Goal: Task Accomplishment & Management: Manage account settings

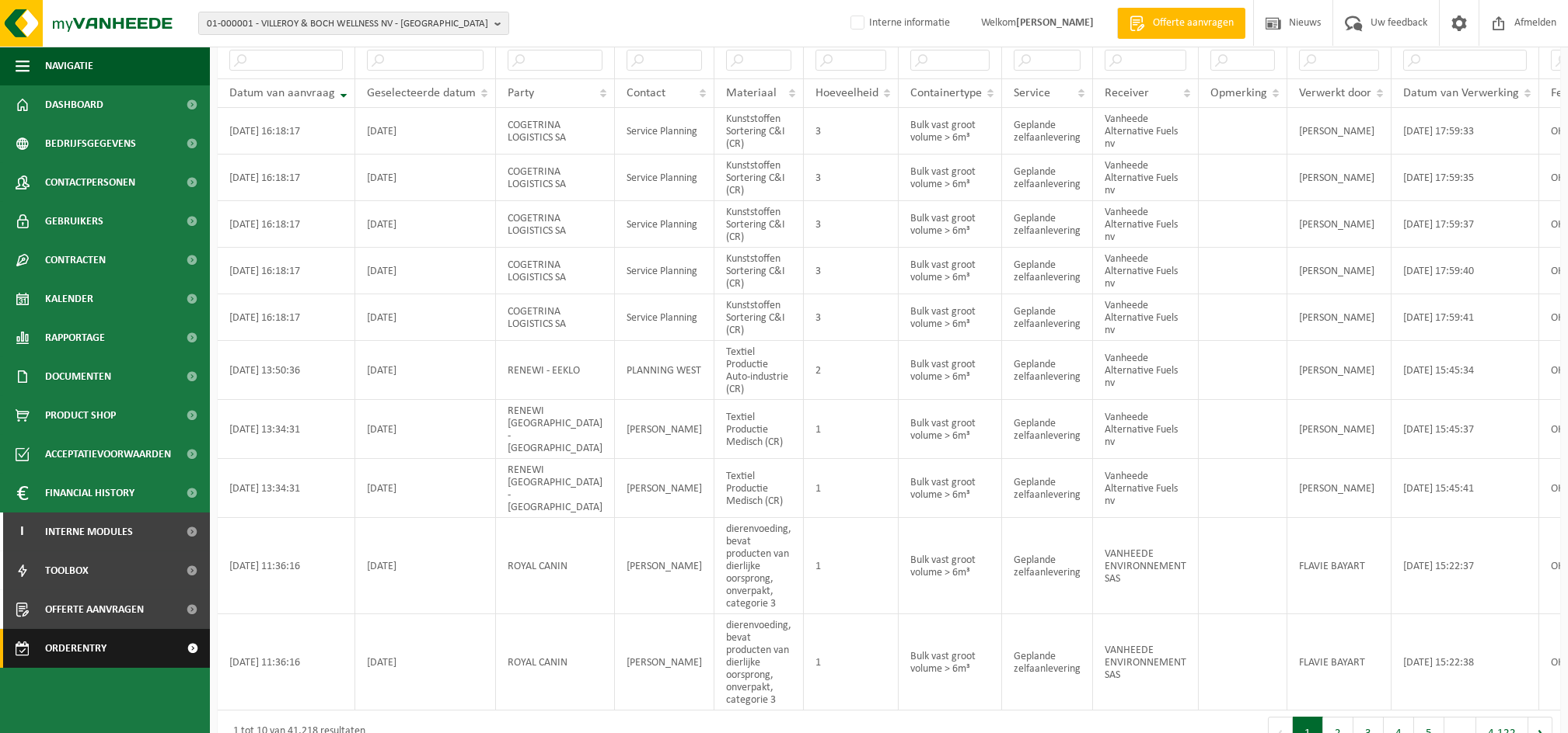
click at [98, 641] on span "Orderentry Goedkeuring" at bounding box center [110, 649] width 130 height 39
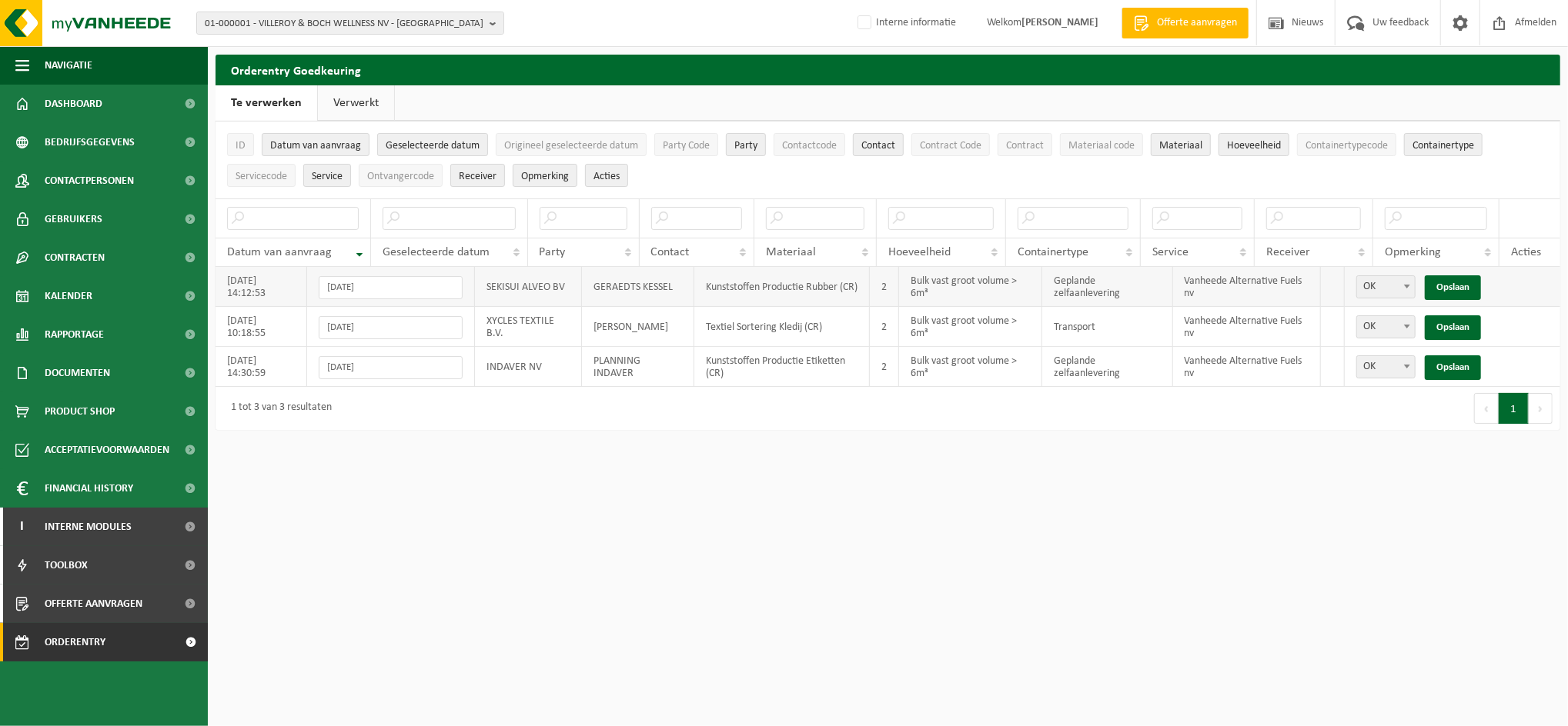
click at [1400, 285] on span at bounding box center [1407, 286] width 15 height 20
select select "Niet OK"
click at [1449, 288] on link "Opslaan" at bounding box center [1453, 288] width 56 height 25
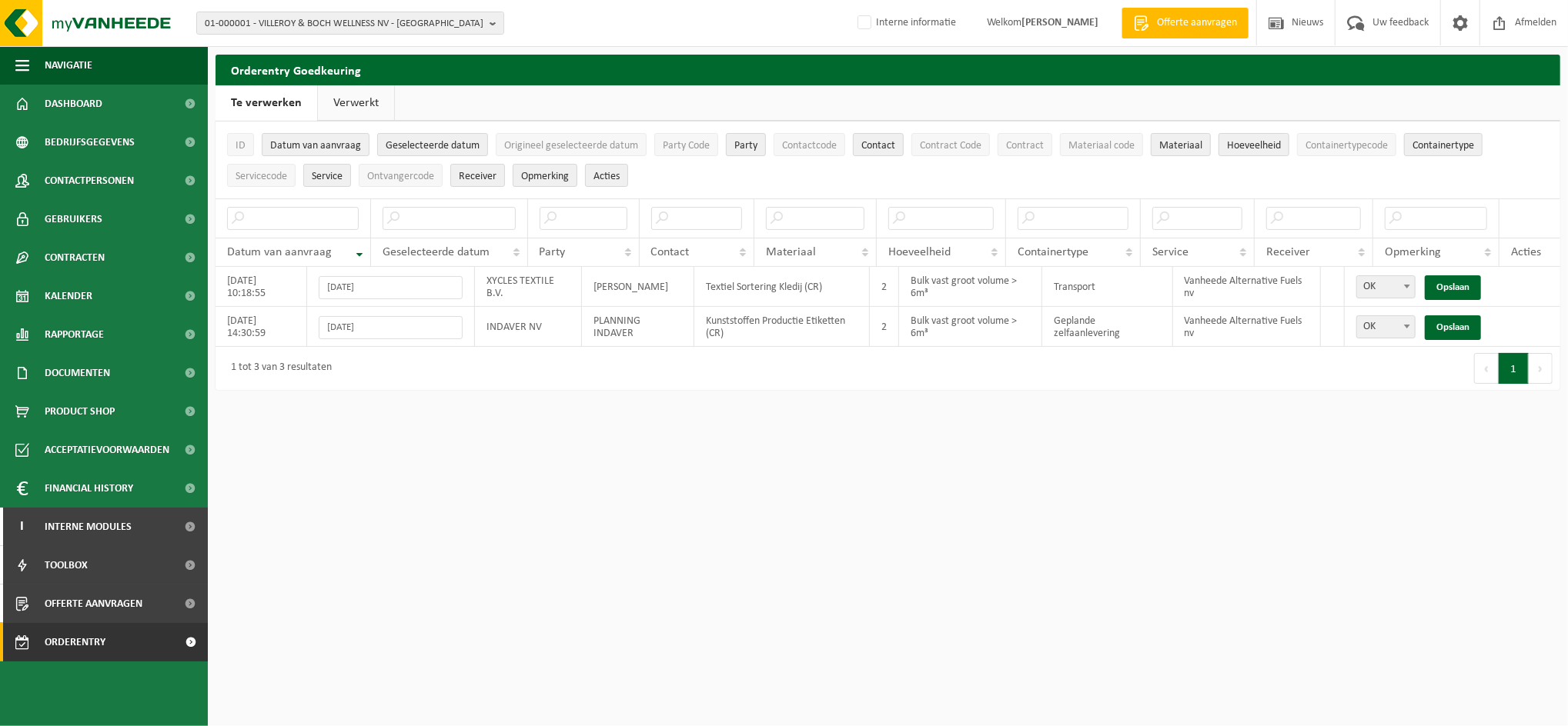
click at [358, 100] on link "Verwerkt" at bounding box center [356, 103] width 76 height 35
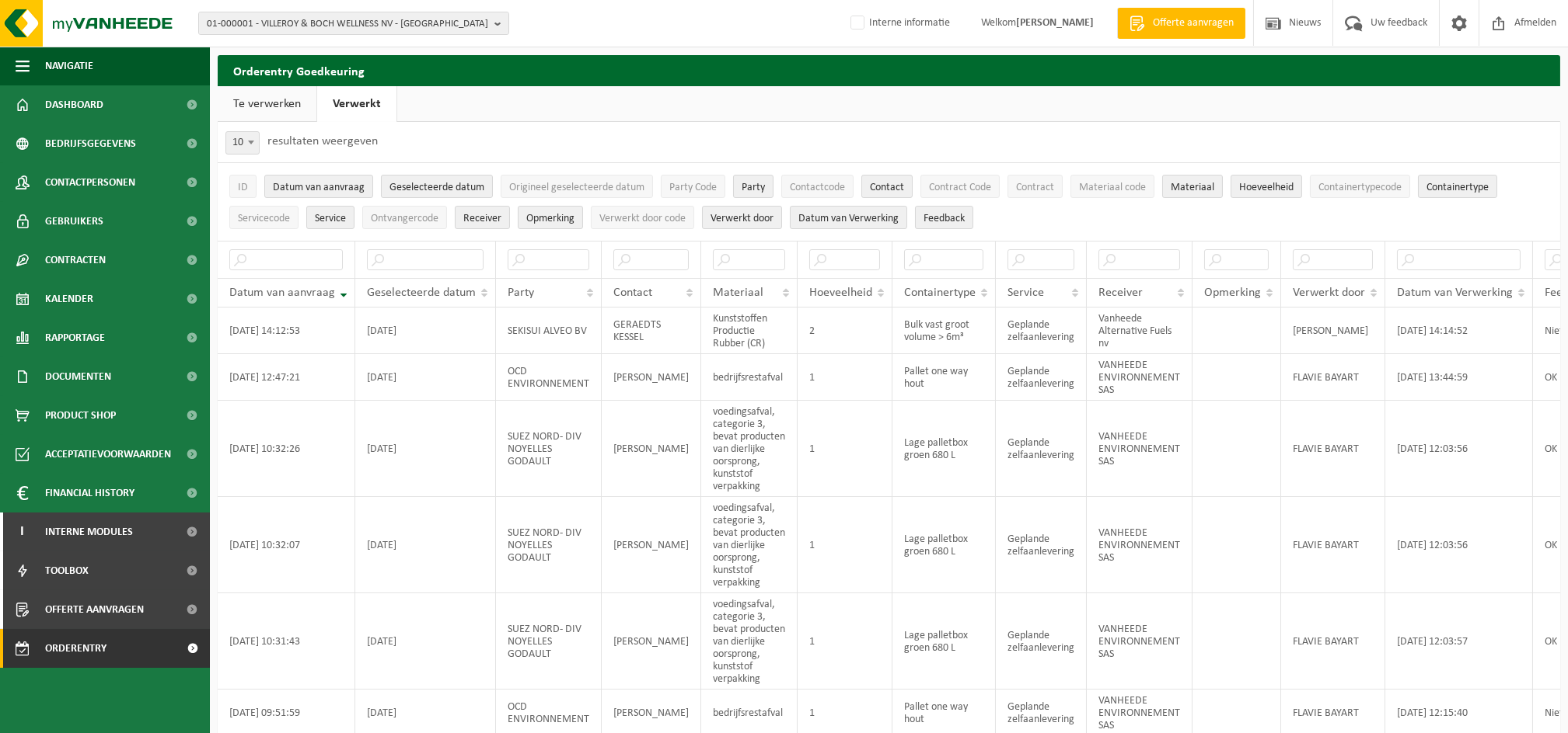
click at [287, 103] on link "Te verwerken" at bounding box center [267, 104] width 99 height 36
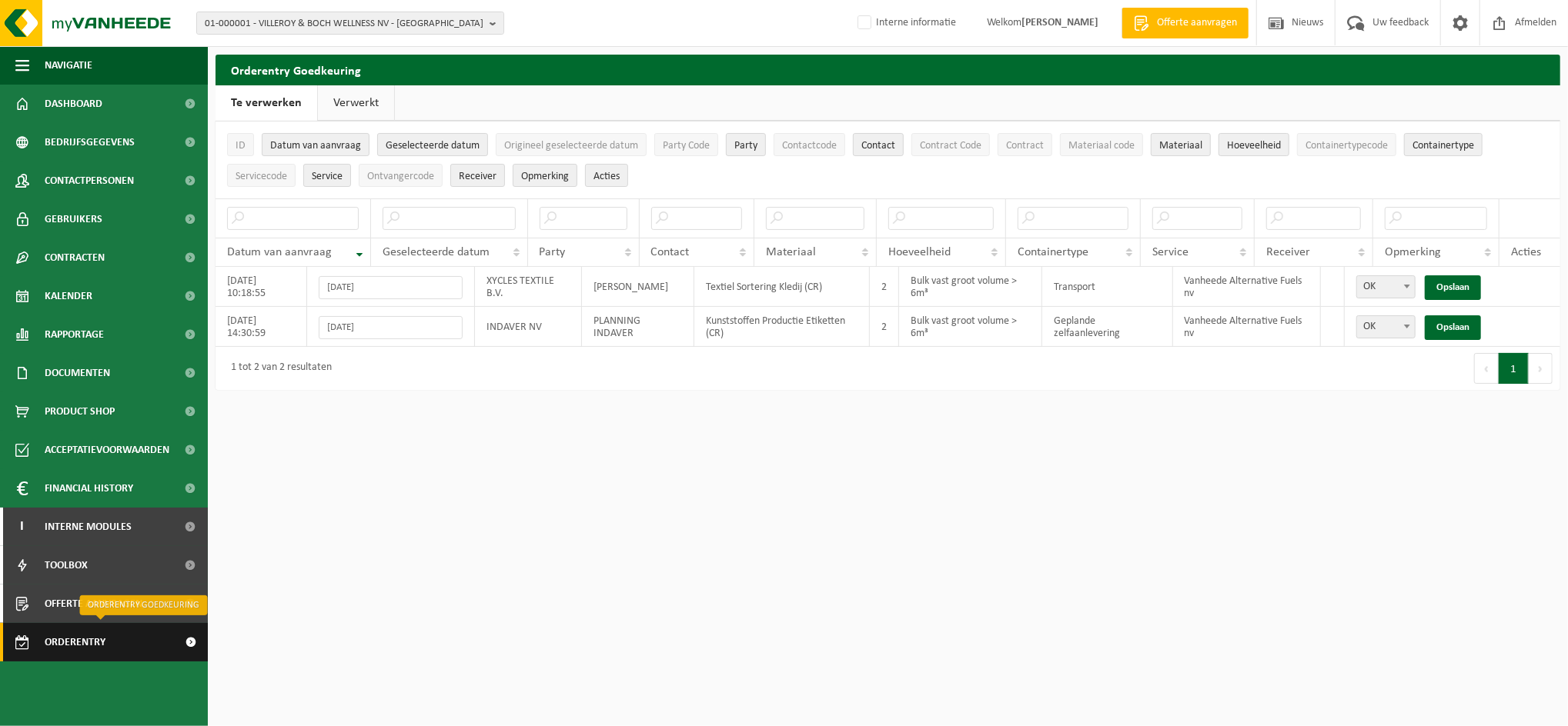
click at [88, 643] on span "Orderentry Goedkeuring" at bounding box center [109, 643] width 129 height 38
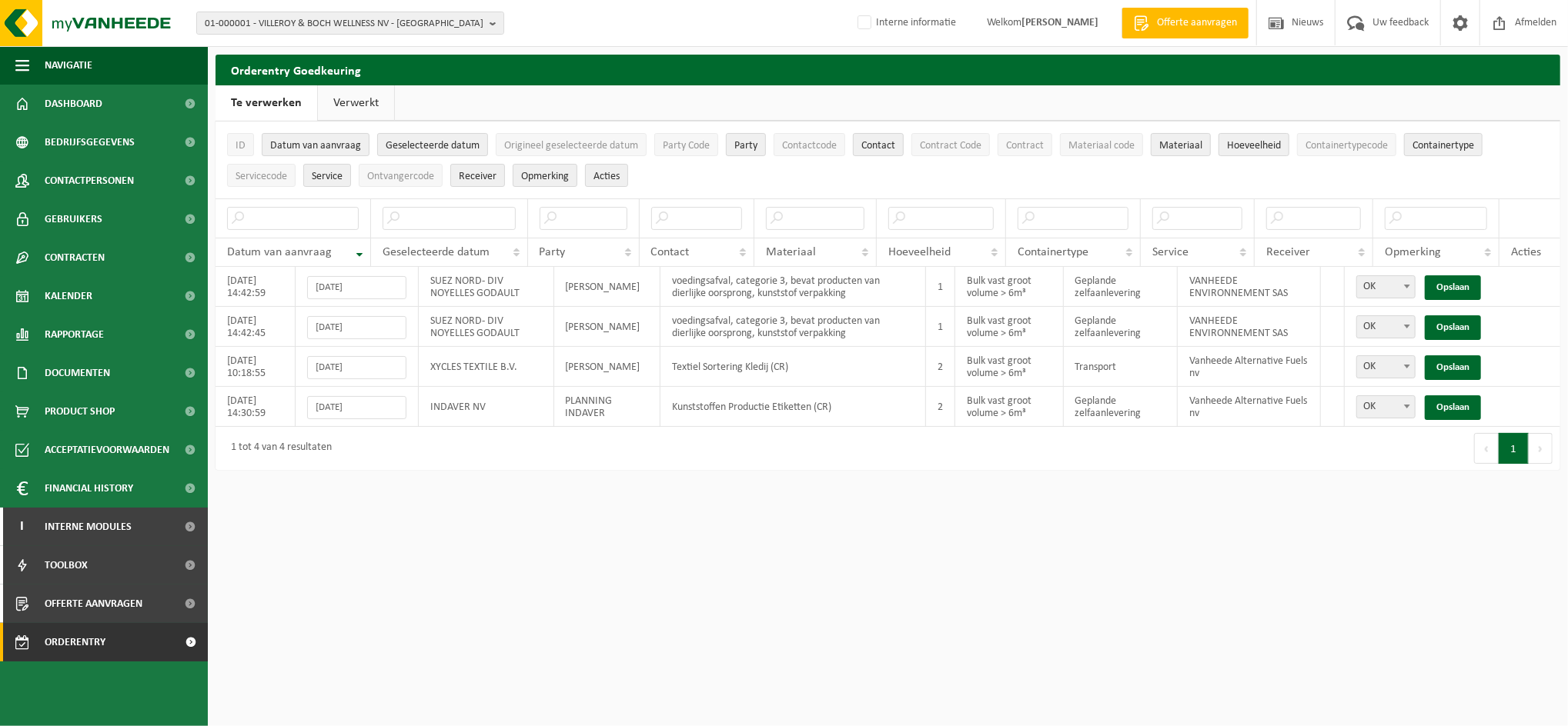
click at [347, 100] on link "Verwerkt" at bounding box center [356, 103] width 76 height 35
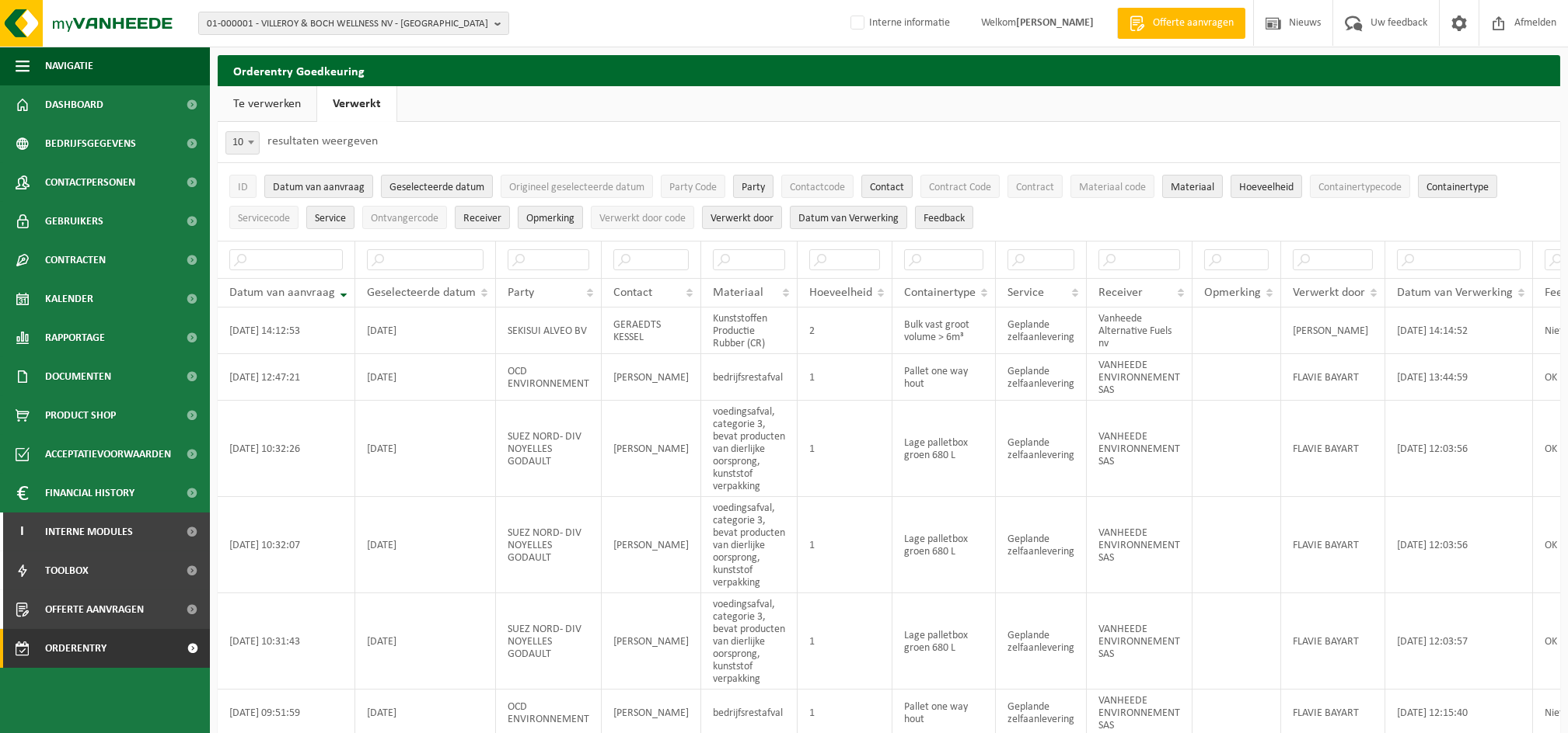
click at [288, 107] on link "Te verwerken" at bounding box center [267, 104] width 99 height 36
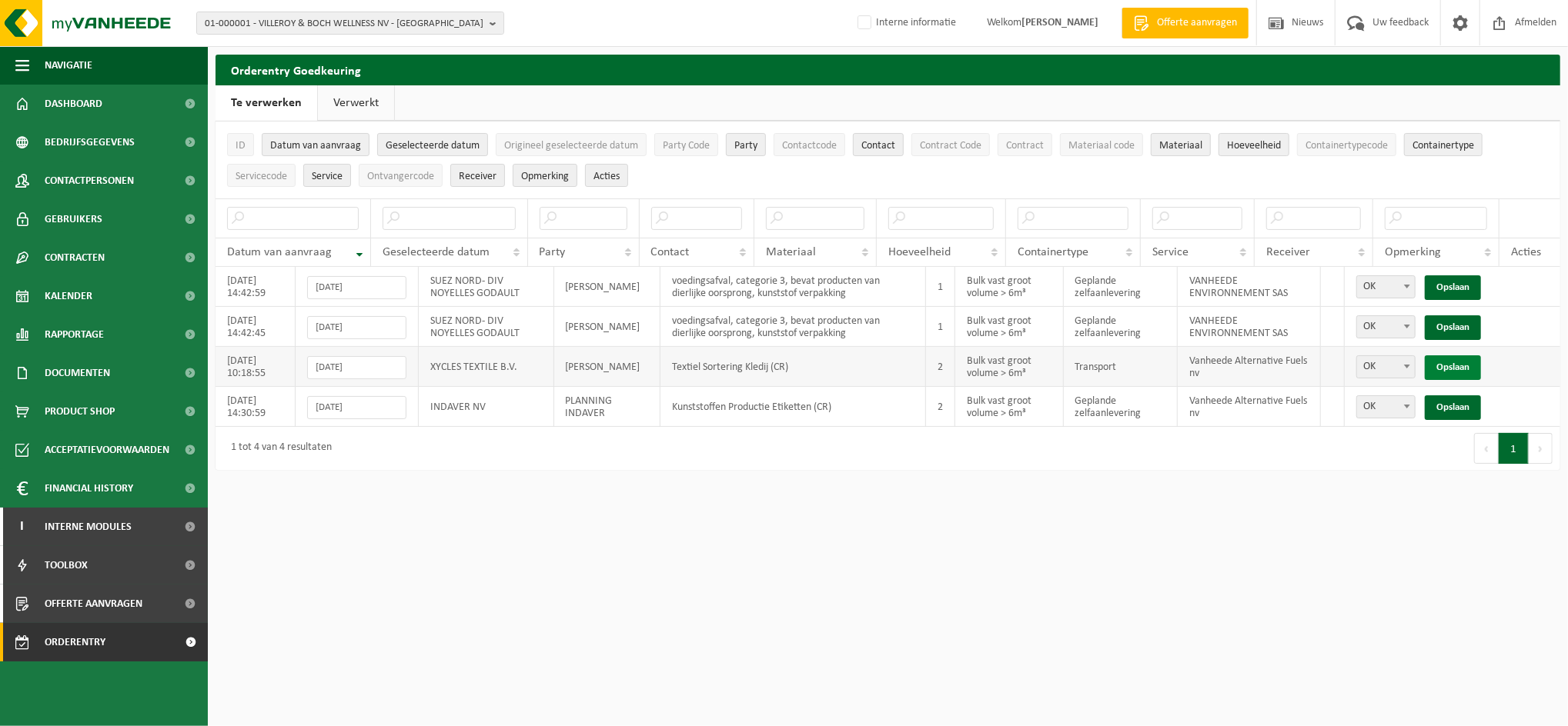
click at [1463, 367] on link "Opslaan" at bounding box center [1453, 368] width 56 height 25
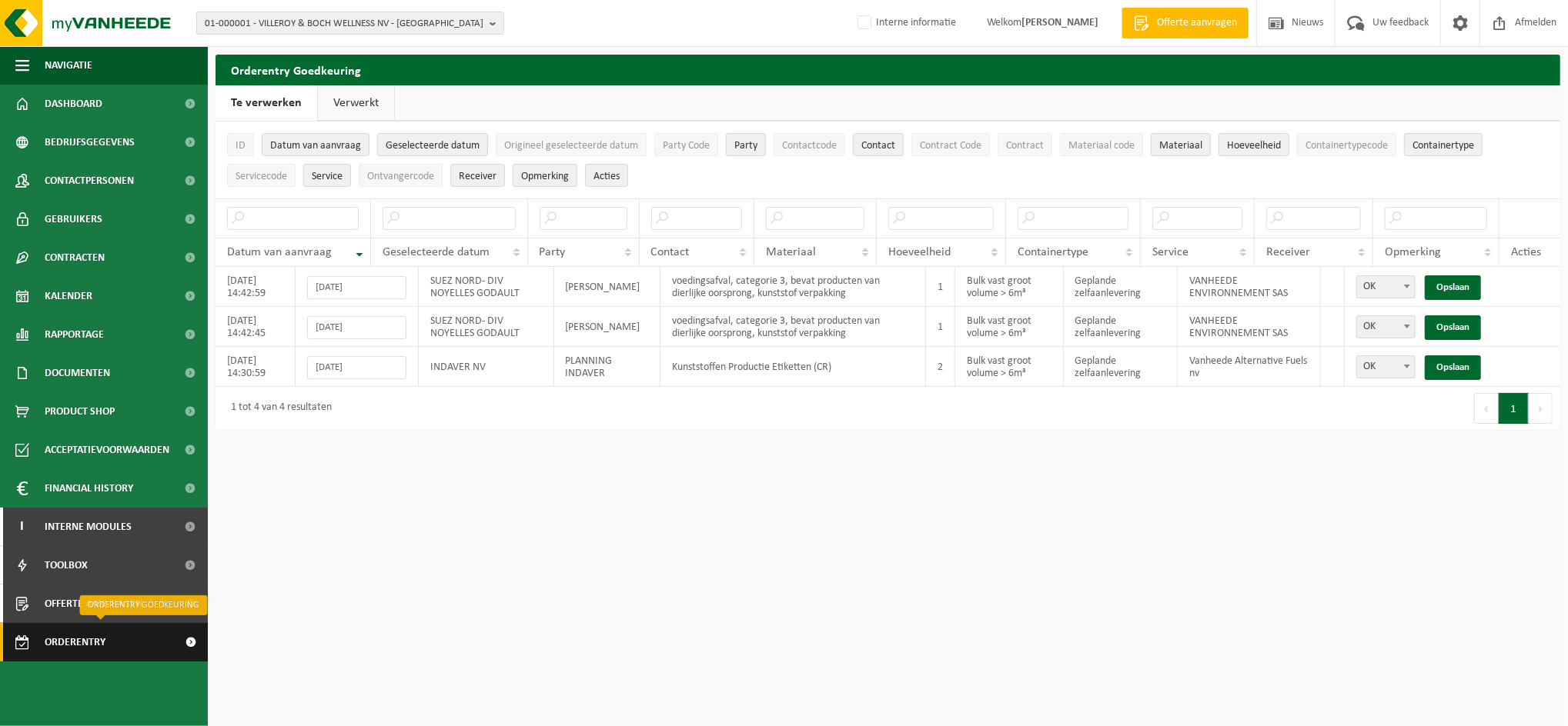
click at [107, 638] on span "Orderentry Goedkeuring" at bounding box center [109, 643] width 129 height 38
click at [358, 101] on link "Verwerkt" at bounding box center [356, 103] width 76 height 35
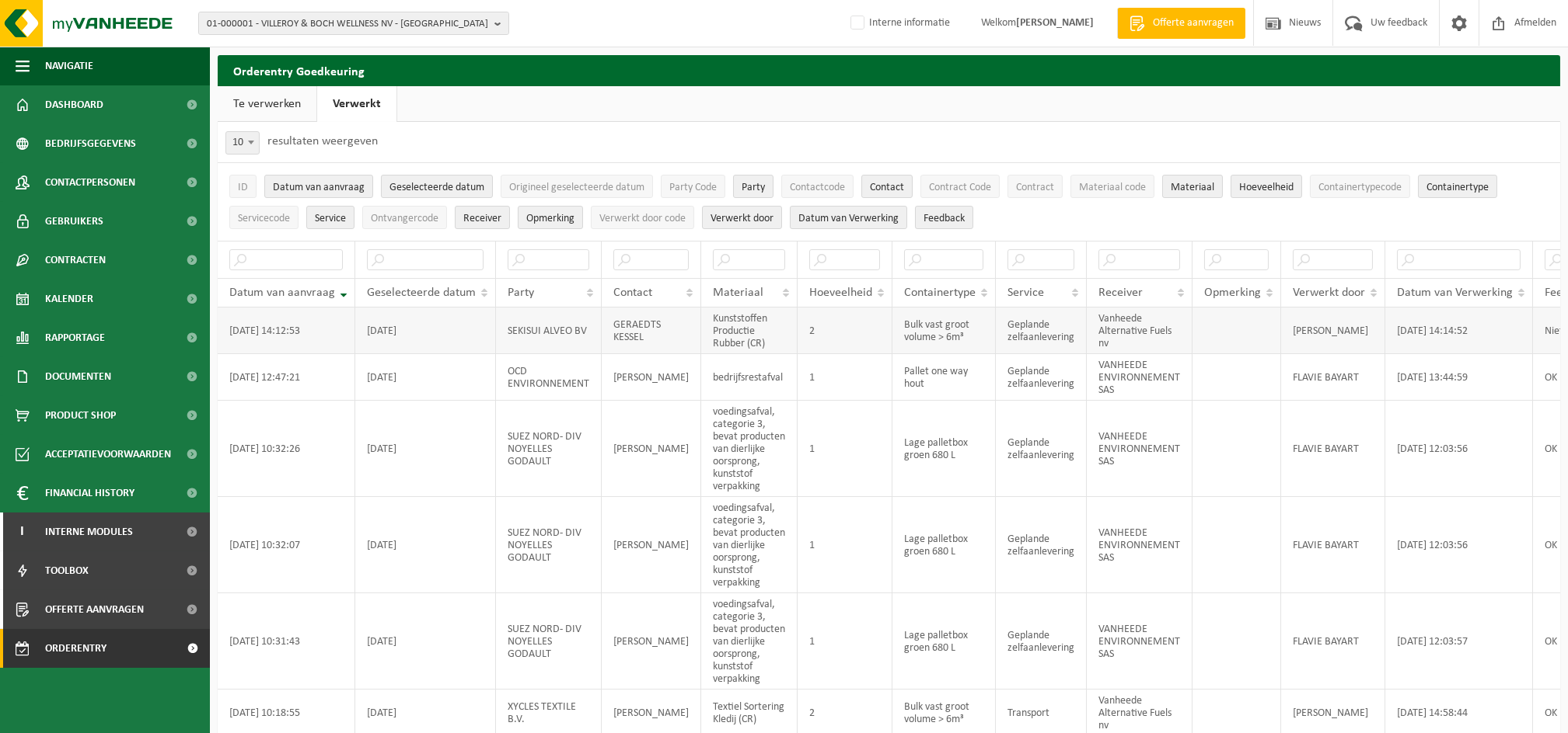
click at [605, 338] on td "GERAEDTS KESSEL" at bounding box center [651, 331] width 100 height 47
click at [695, 188] on span "Party Code" at bounding box center [693, 188] width 48 height 11
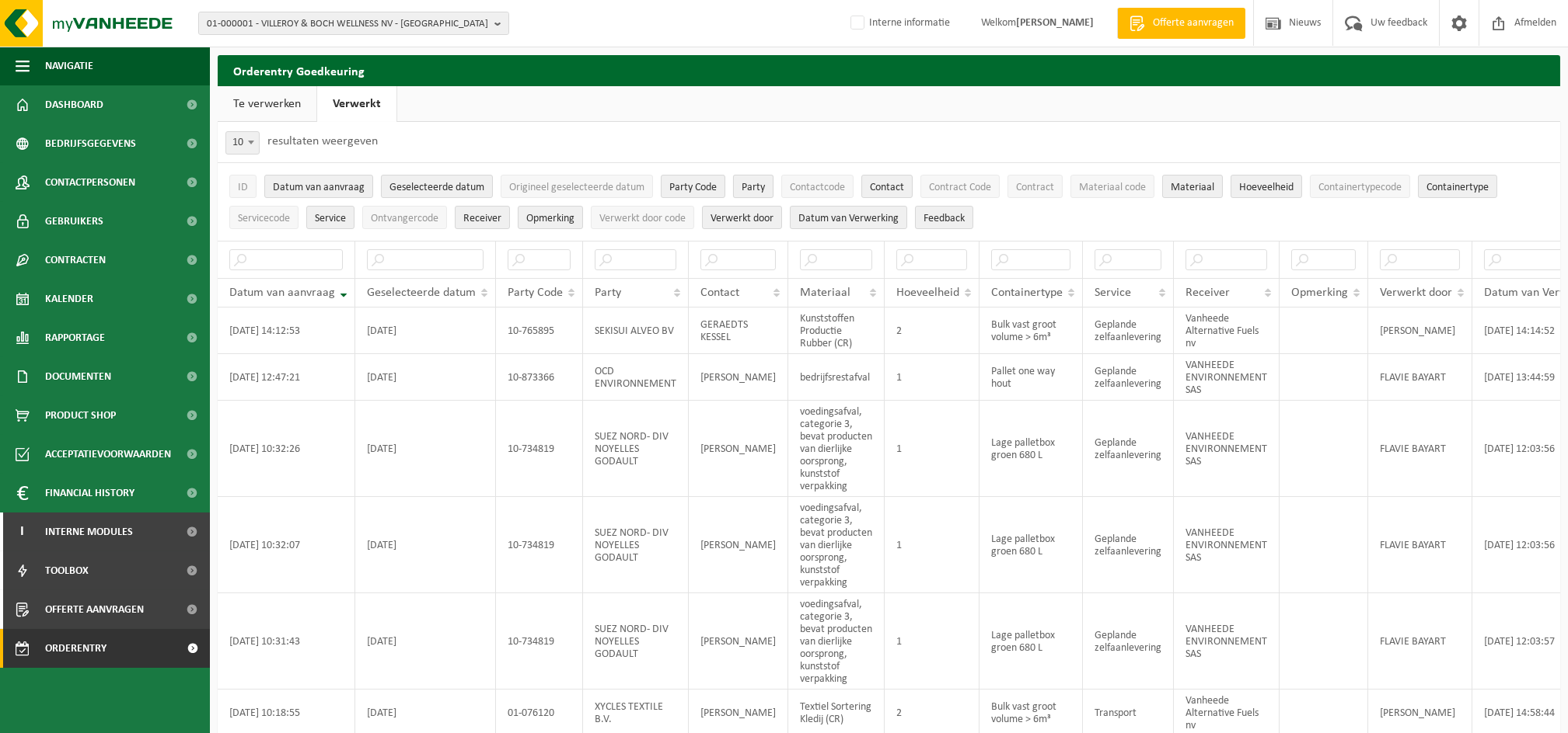
click at [754, 186] on span "Party" at bounding box center [753, 188] width 23 height 11
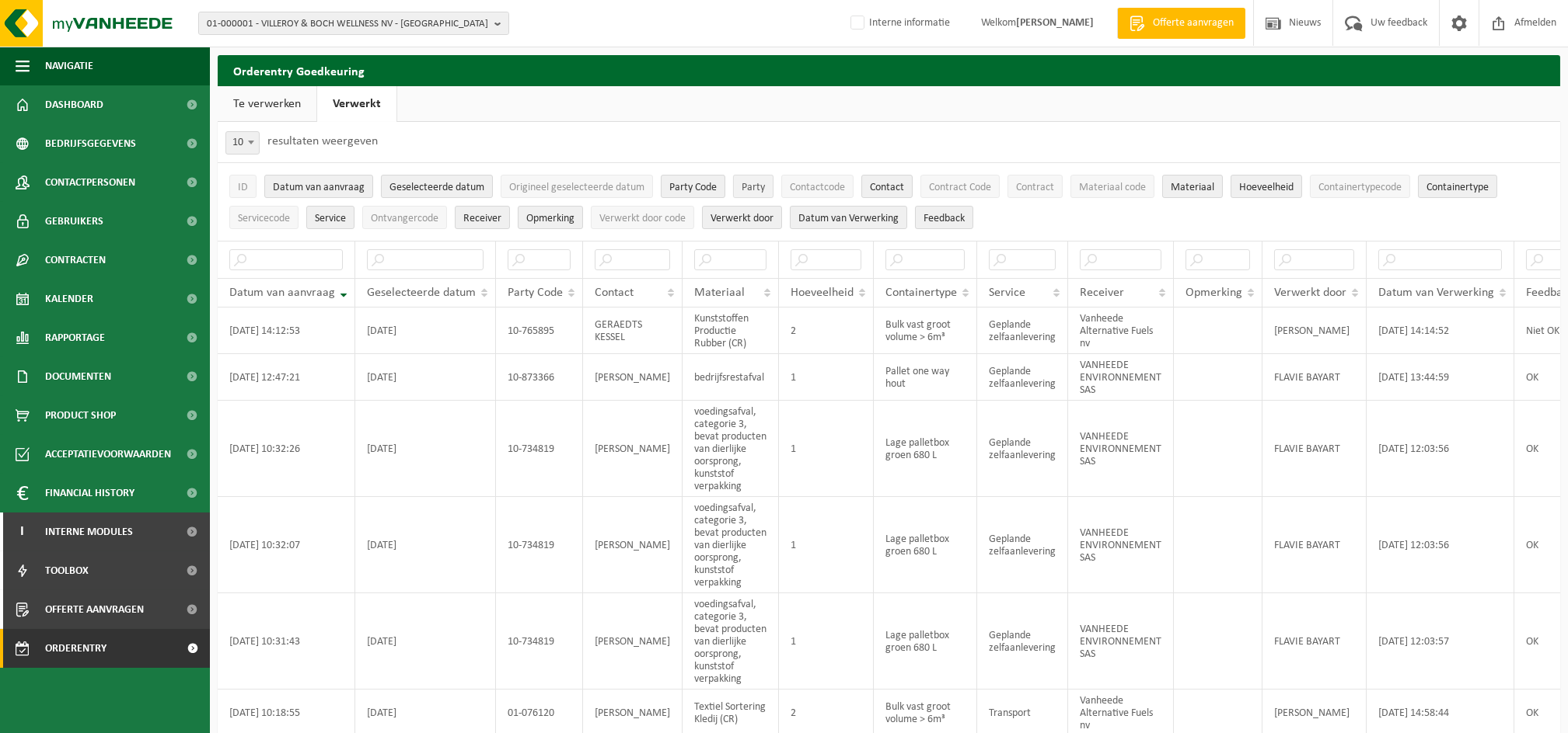
click at [754, 186] on span "Party" at bounding box center [753, 188] width 23 height 11
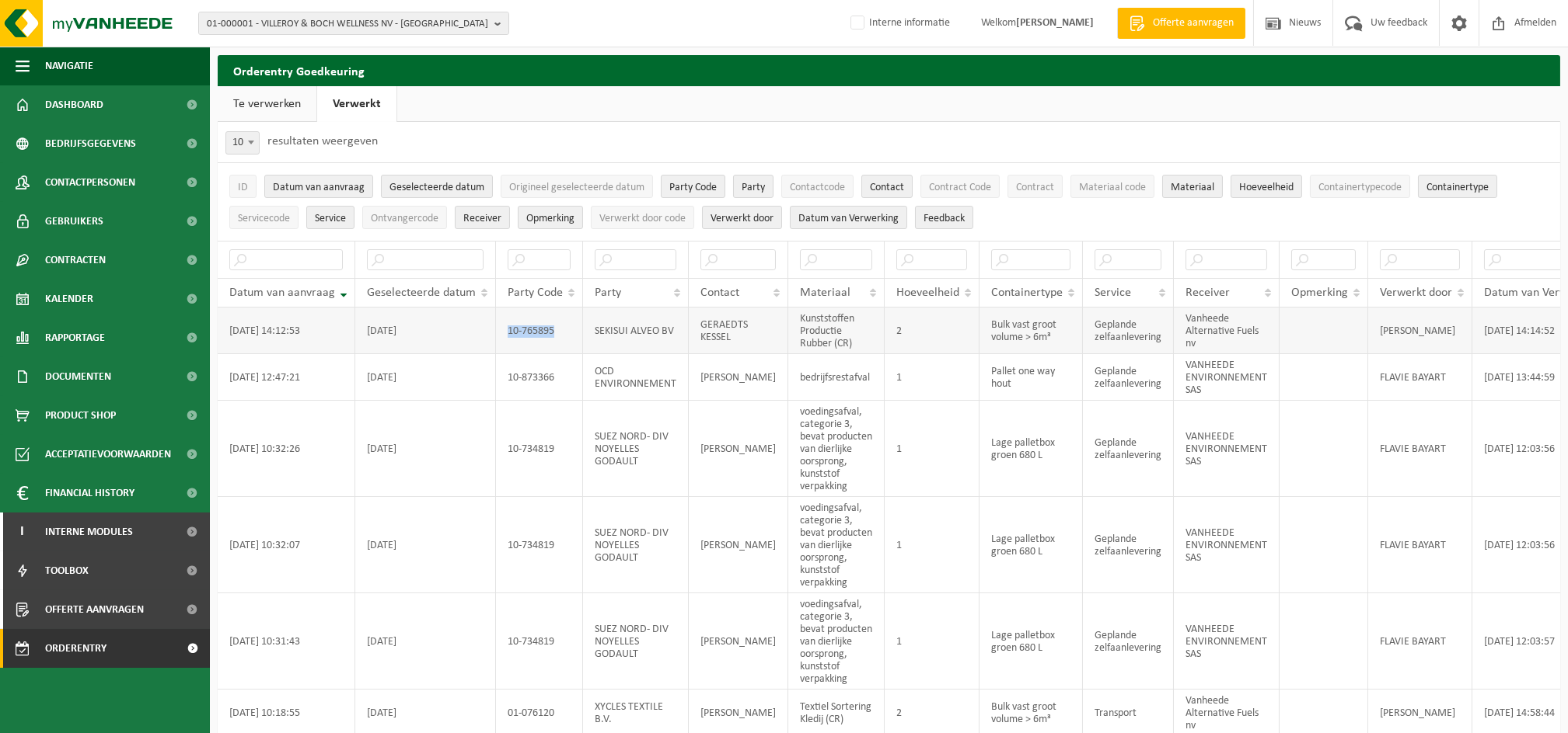
drag, startPoint x: 505, startPoint y: 328, endPoint x: 576, endPoint y: 327, distance: 71.0
click at [576, 327] on td "10-765895" at bounding box center [540, 331] width 87 height 47
drag, startPoint x: 576, startPoint y: 327, endPoint x: 548, endPoint y: 325, distance: 28.1
copy td "10-765895"
click at [330, 21] on span "01-000001 - VILLEROY & BOCH WELLNESS NV - ROESELARE" at bounding box center [347, 23] width 282 height 23
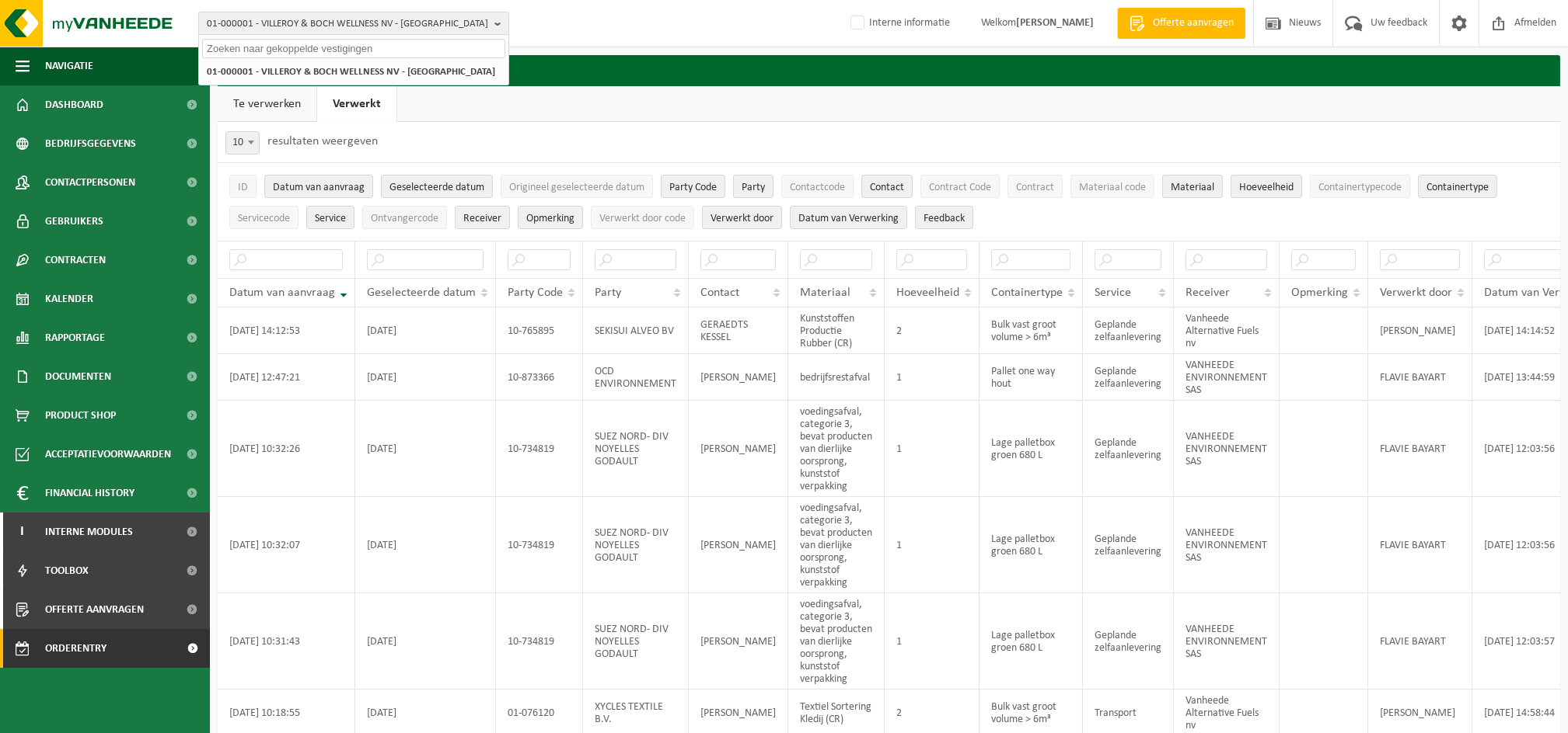
click at [295, 54] on input "text" at bounding box center [354, 49] width 303 height 19
paste input "10-765895"
type input "10-765895"
click at [309, 66] on strong "10-765895 - SEKISUI ALVEO BV - roermond" at bounding box center [317, 71] width 223 height 11
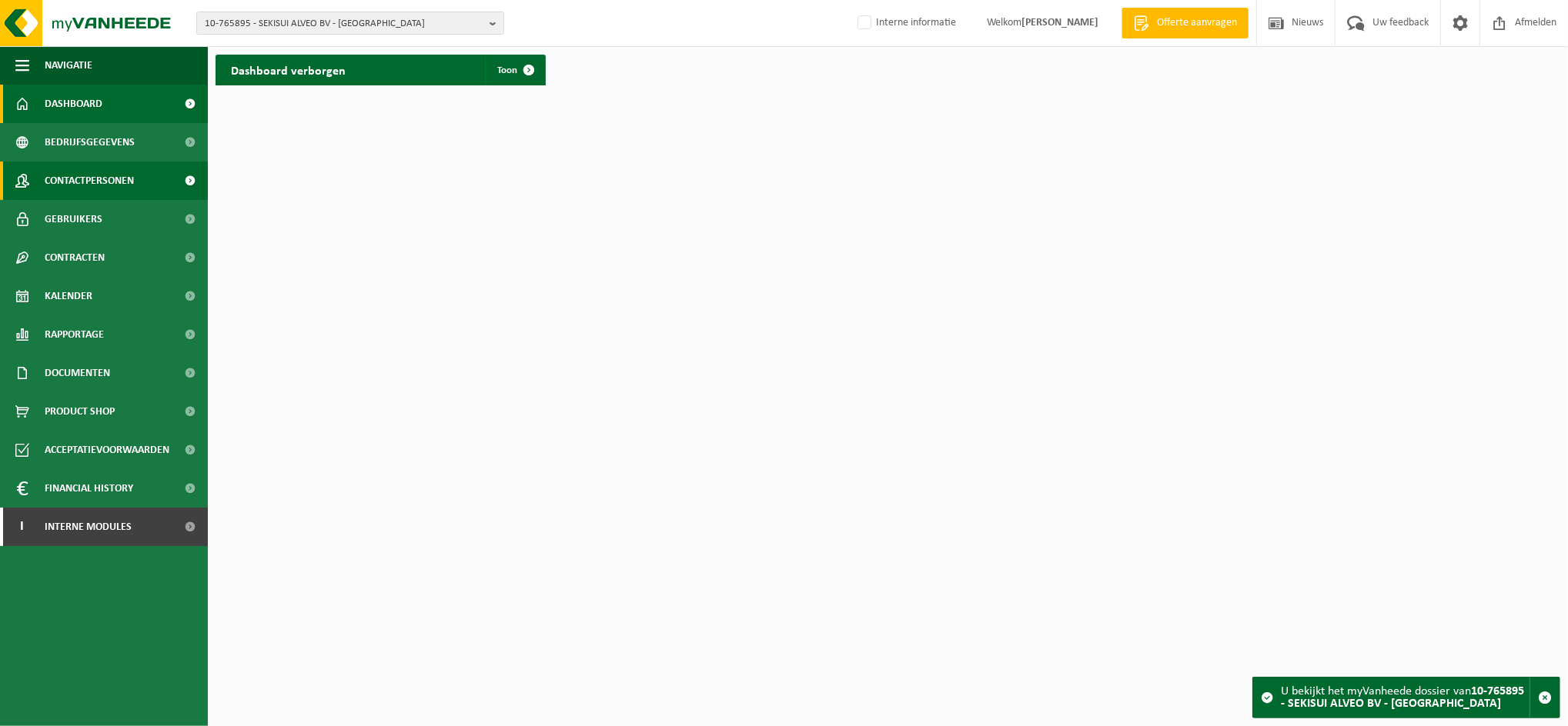
click at [76, 175] on span "Contactpersonen" at bounding box center [89, 181] width 89 height 38
